Goal: Task Accomplishment & Management: Manage account settings

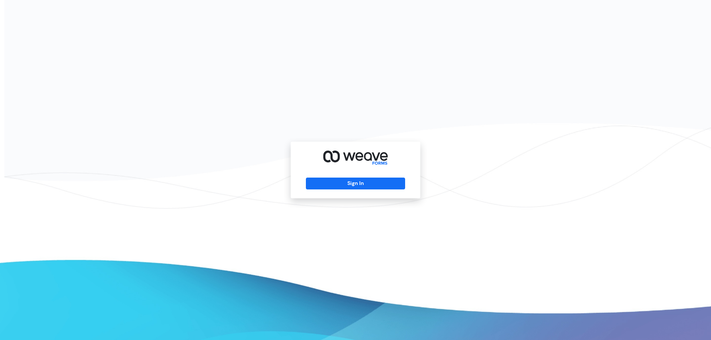
click at [344, 191] on div "Sign In" at bounding box center [356, 170] width 130 height 57
click at [349, 187] on button "Sign In" at bounding box center [355, 184] width 99 height 12
